Goal: Task Accomplishment & Management: Manage account settings

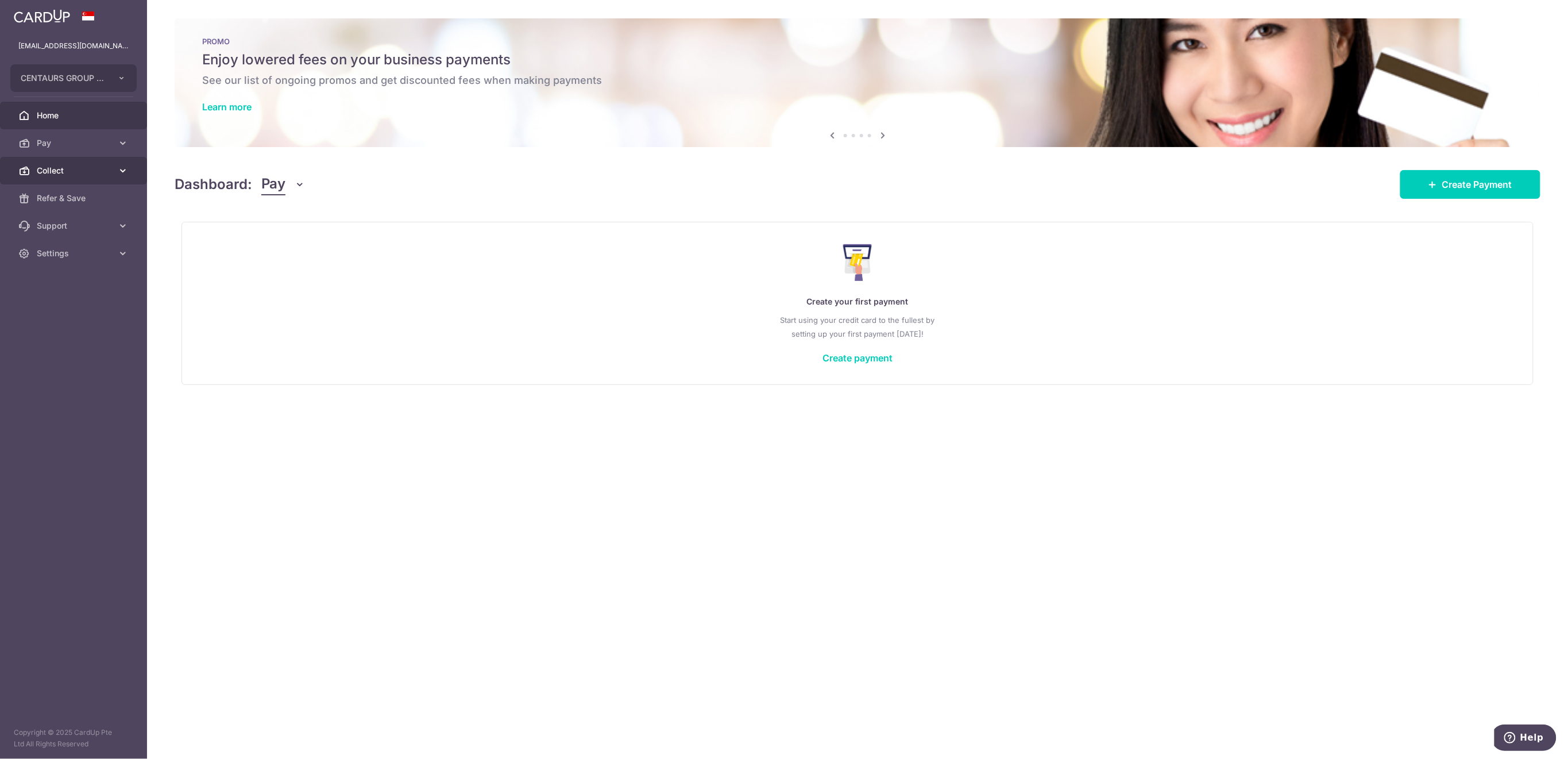
click at [64, 169] on span "Collect" at bounding box center [75, 171] width 76 height 12
click at [62, 250] on span "Payment Requests" at bounding box center [75, 254] width 76 height 12
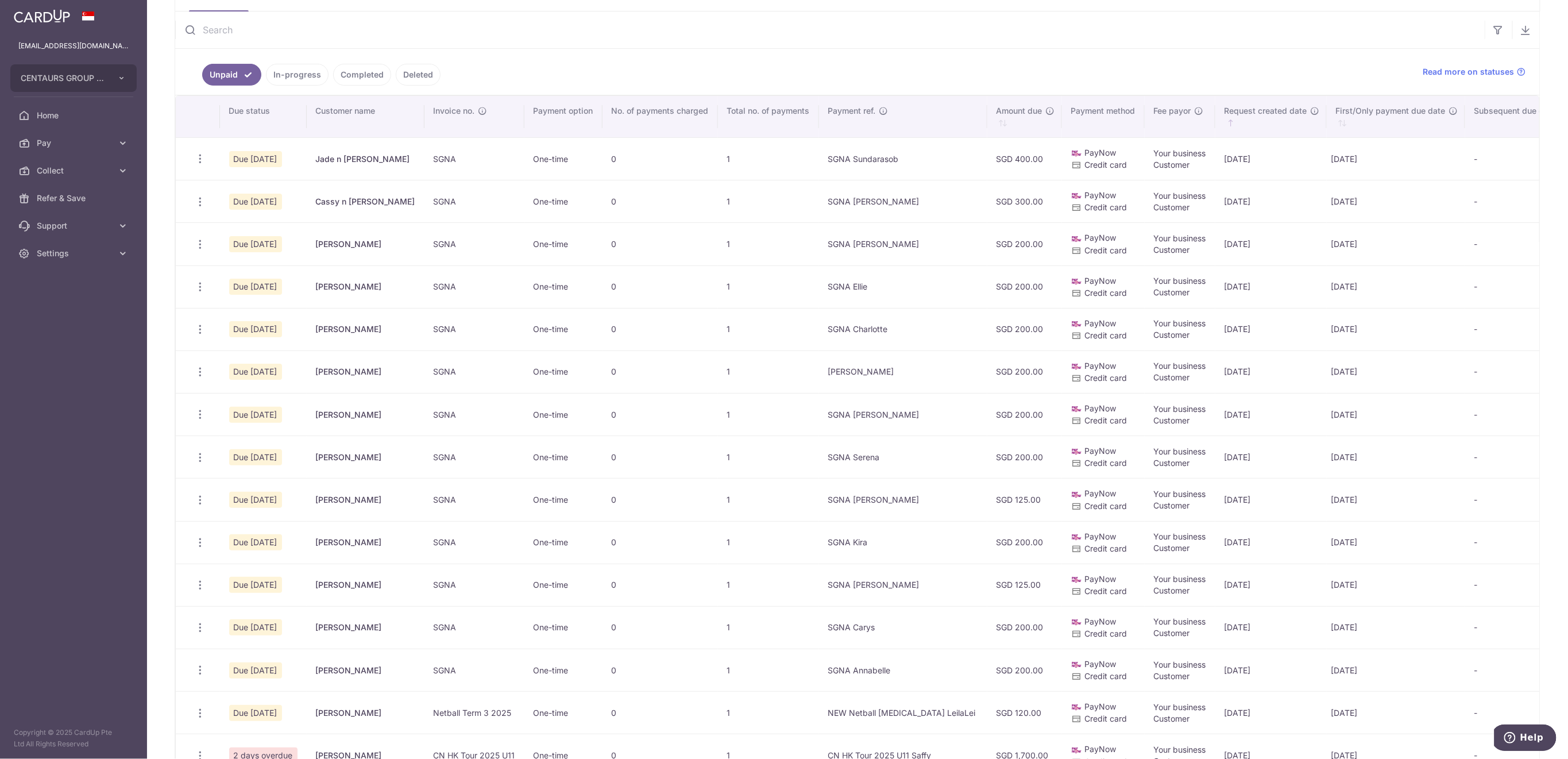
scroll to position [306, 0]
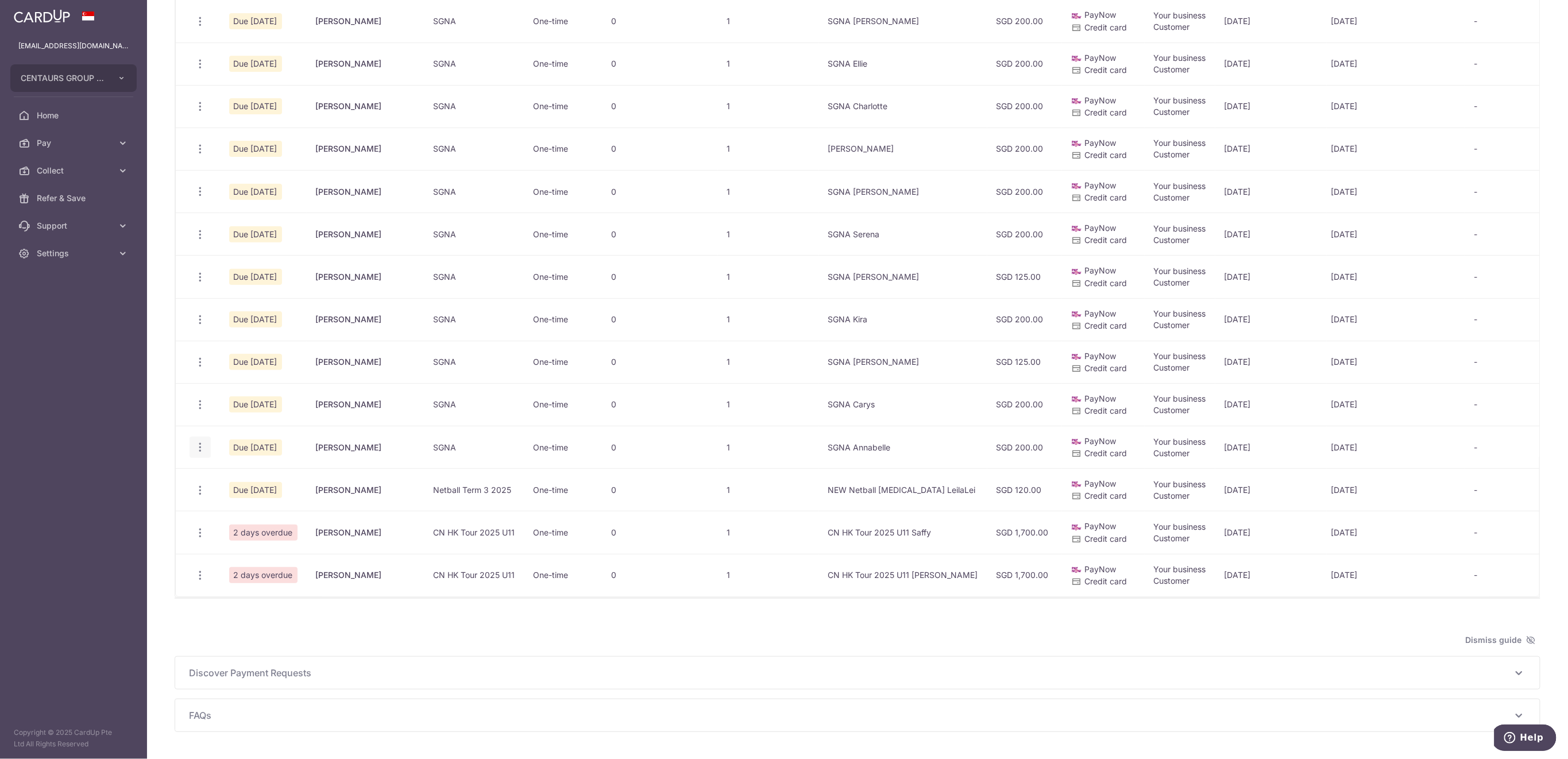
click at [202, 449] on icon "button" at bounding box center [200, 447] width 12 height 12
click at [258, 505] on span "Delete Request" at bounding box center [258, 507] width 72 height 14
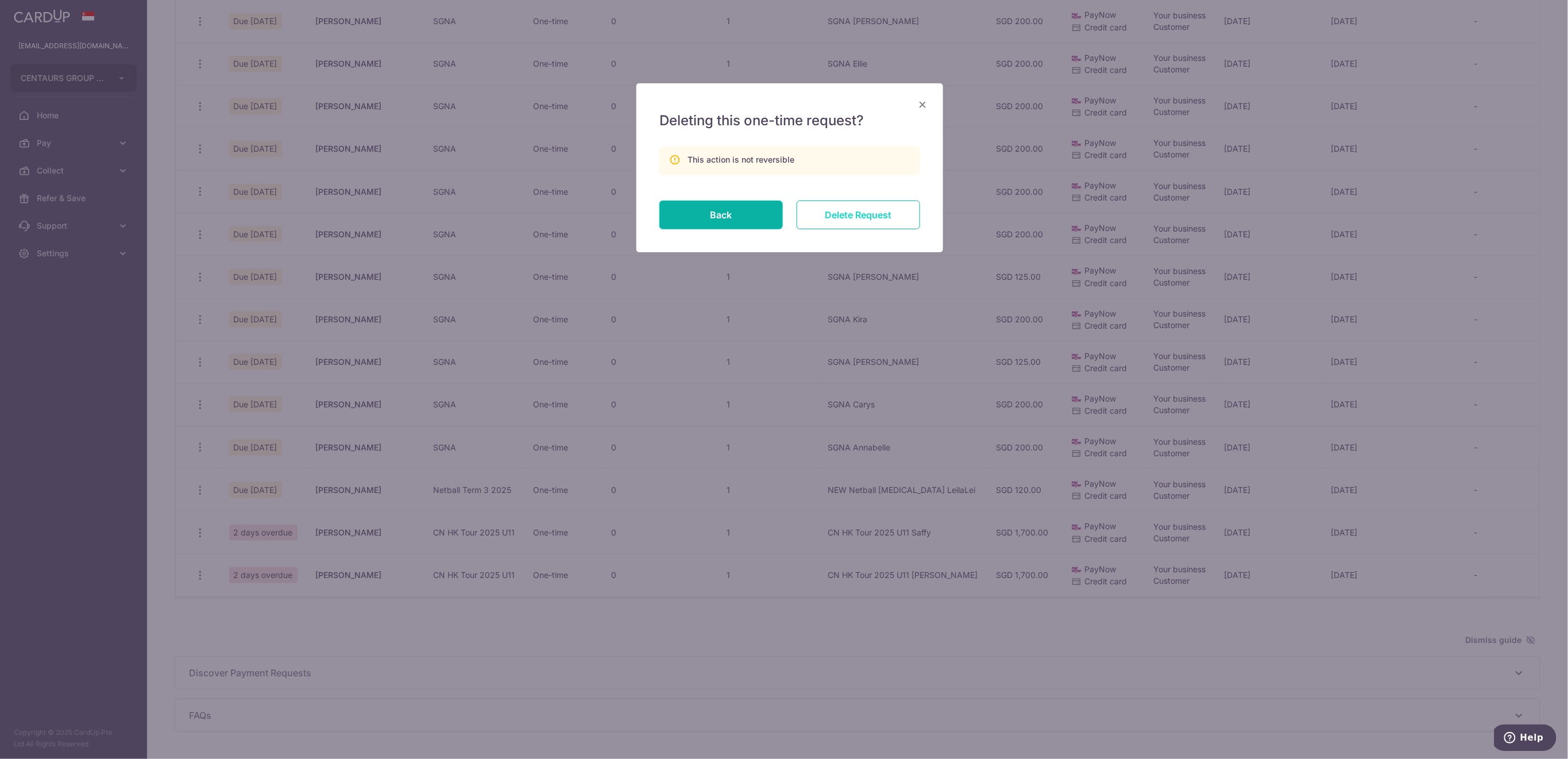
click at [853, 217] on input "Delete Request" at bounding box center [858, 215] width 124 height 29
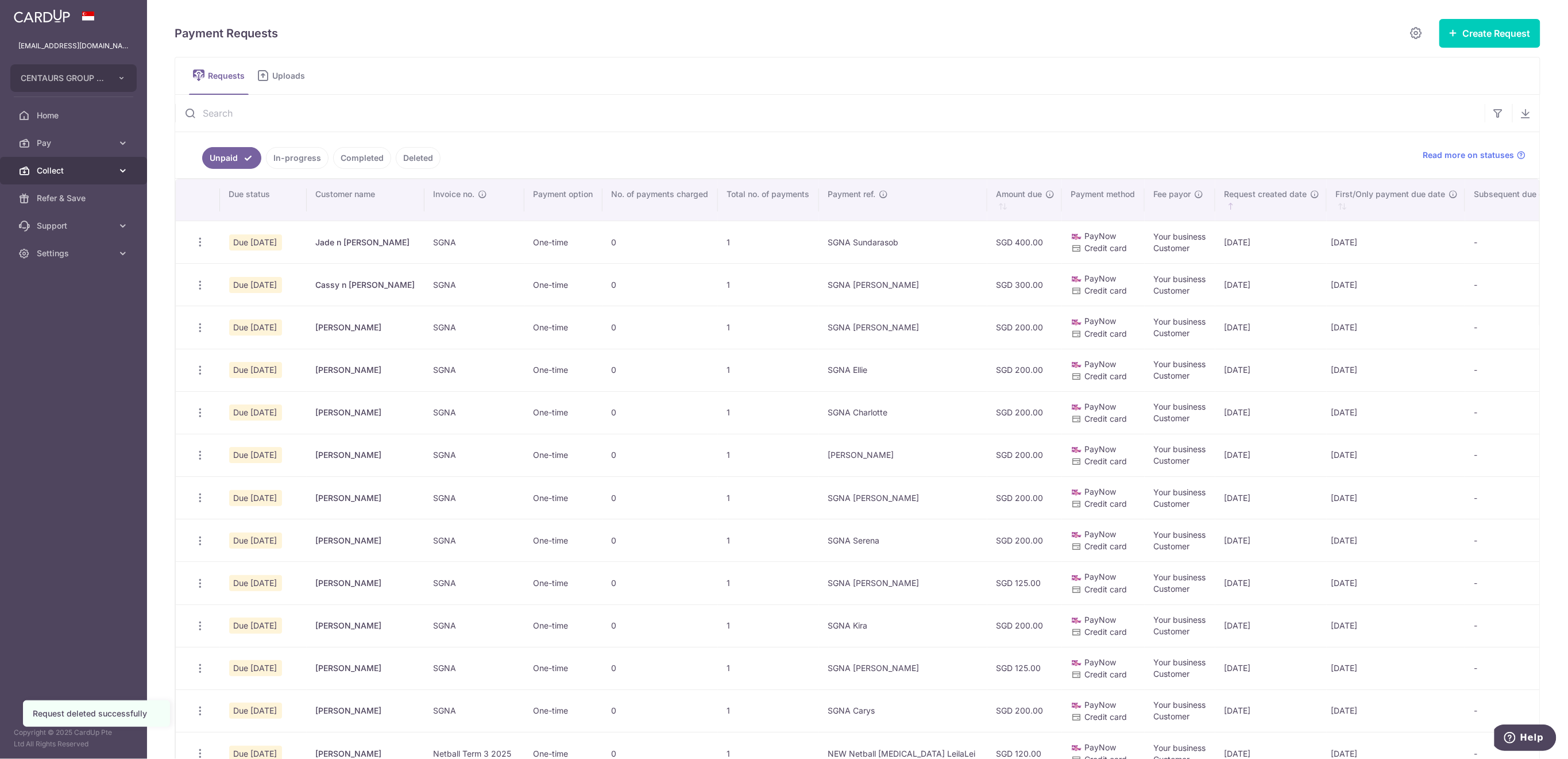
click at [72, 170] on span "Collect" at bounding box center [75, 171] width 76 height 12
click at [78, 192] on span "Dashboard" at bounding box center [75, 198] width 76 height 12
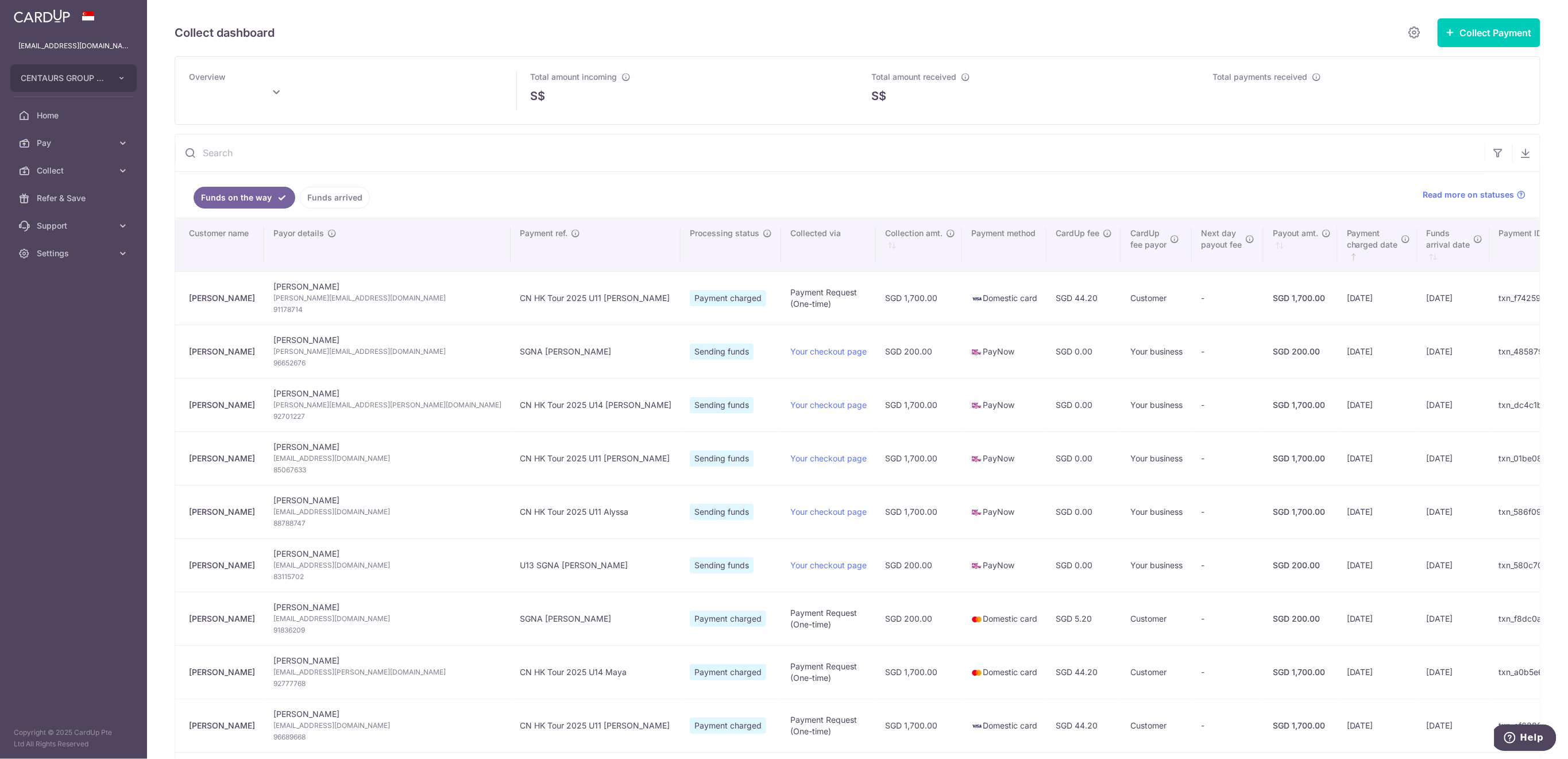
type input "[DATE]"
click at [319, 199] on link "Funds arrived" at bounding box center [335, 198] width 70 height 22
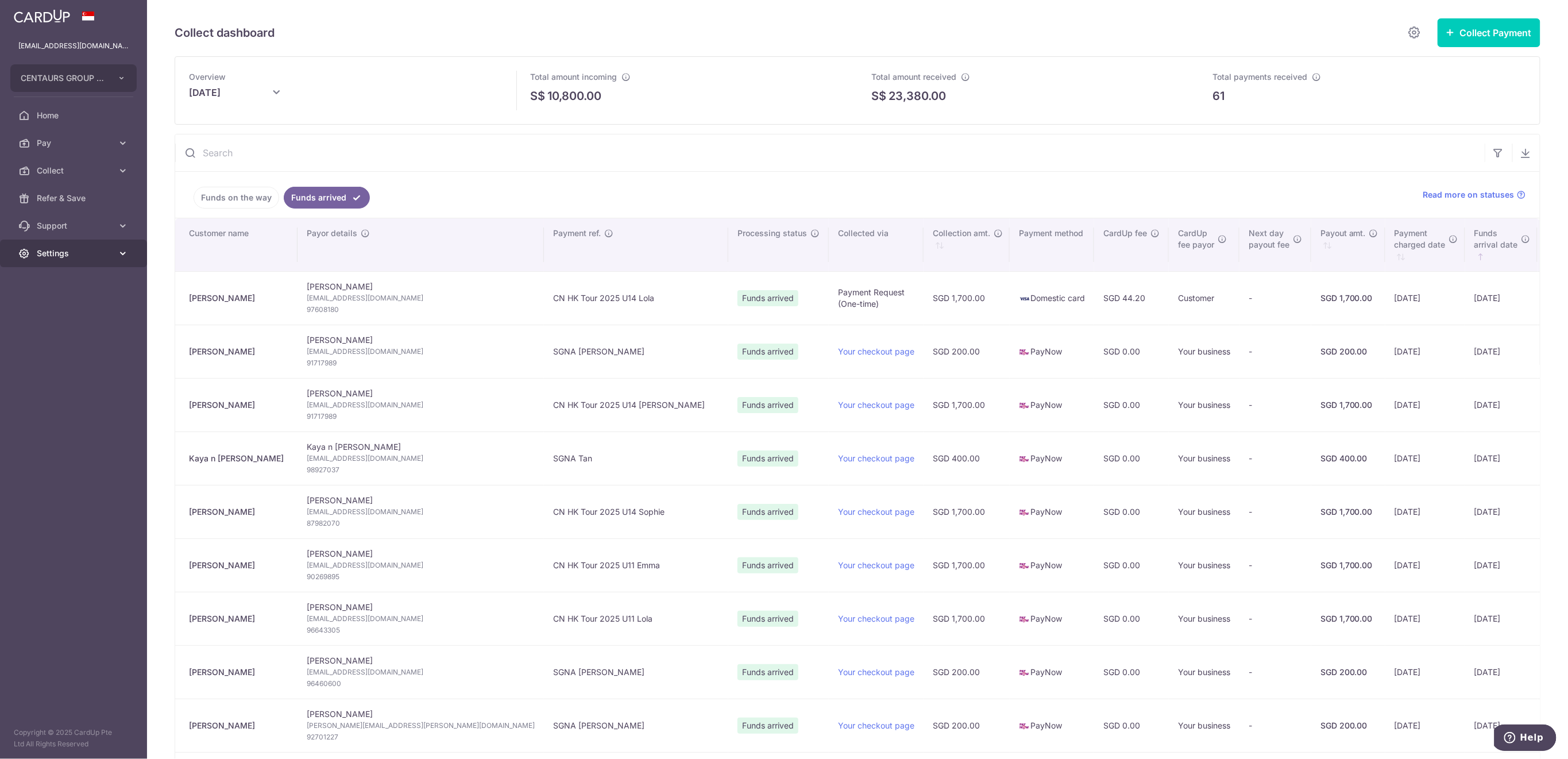
click at [118, 260] on link "Settings" at bounding box center [73, 253] width 147 height 28
click at [93, 314] on span "Logout" at bounding box center [75, 308] width 76 height 12
